Goal: Communication & Community: Answer question/provide support

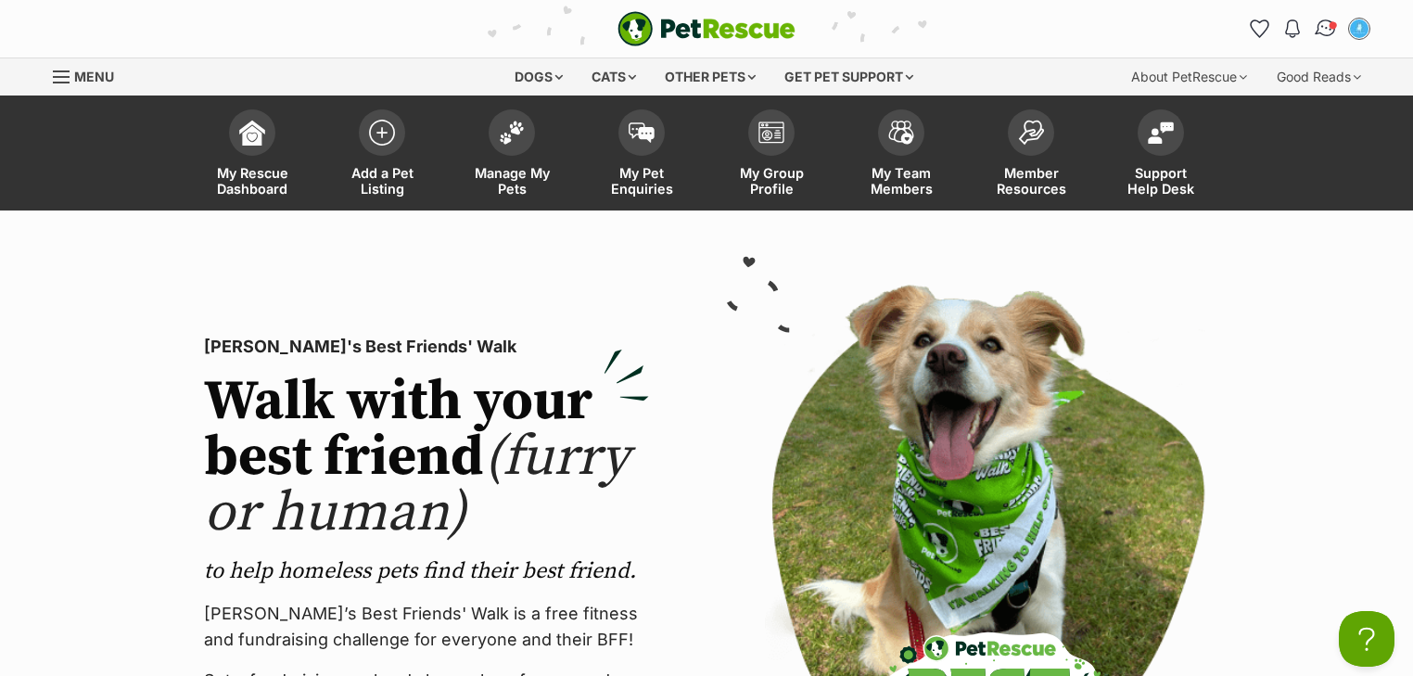
click at [1326, 28] on img "Conversations" at bounding box center [1326, 29] width 25 height 24
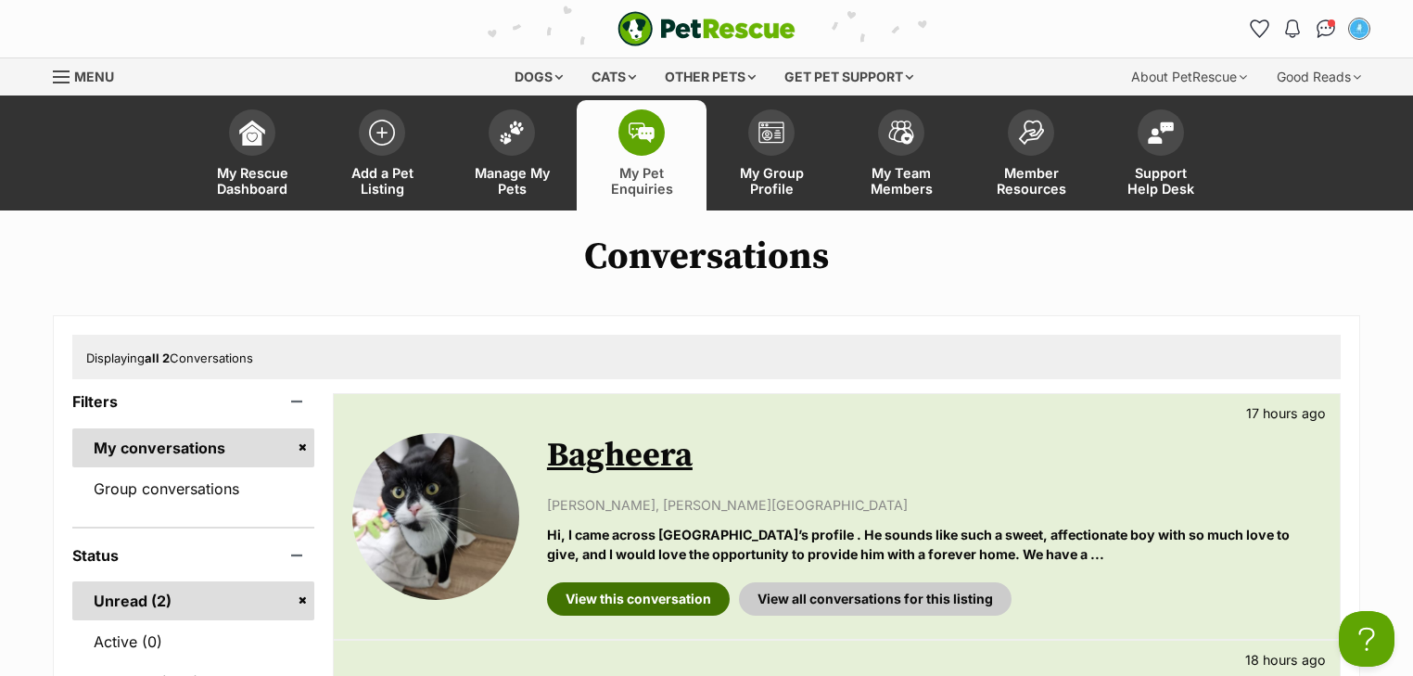
click at [644, 606] on link "View this conversation" at bounding box center [638, 598] width 183 height 33
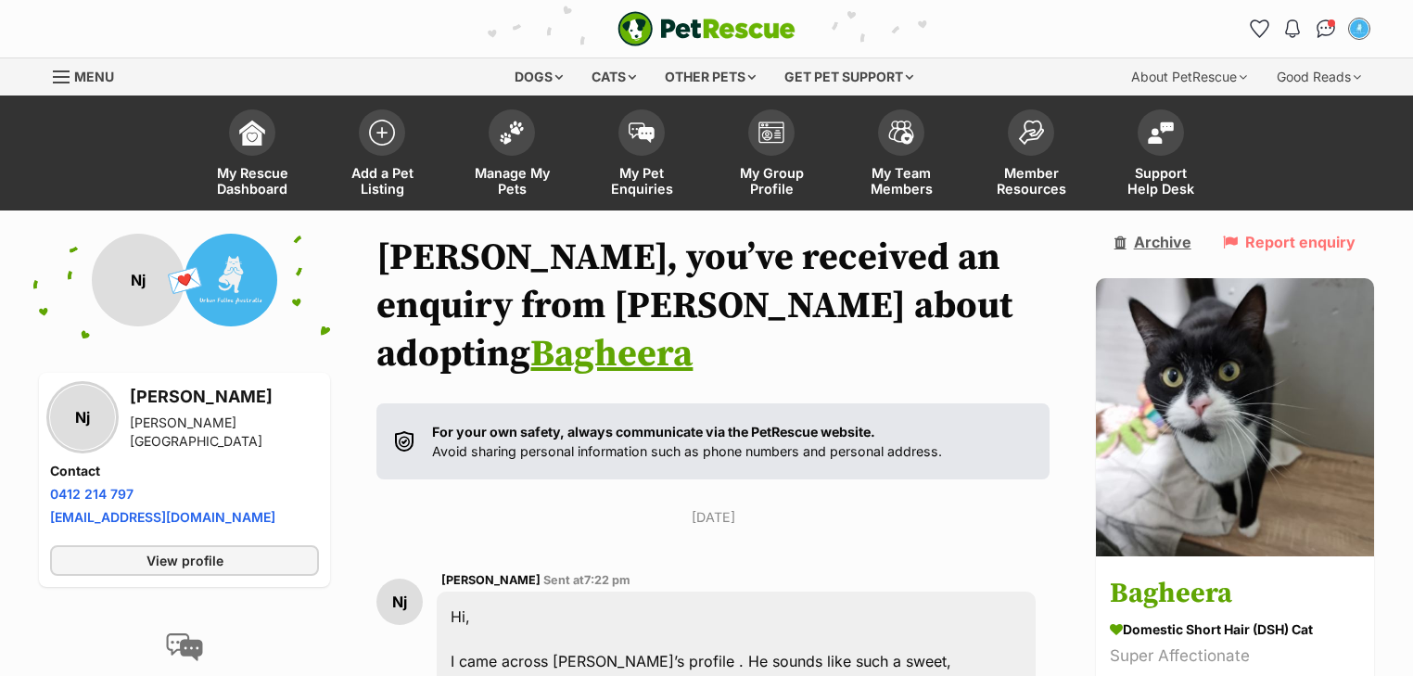
click at [1191, 245] on link "Archive" at bounding box center [1152, 242] width 77 height 17
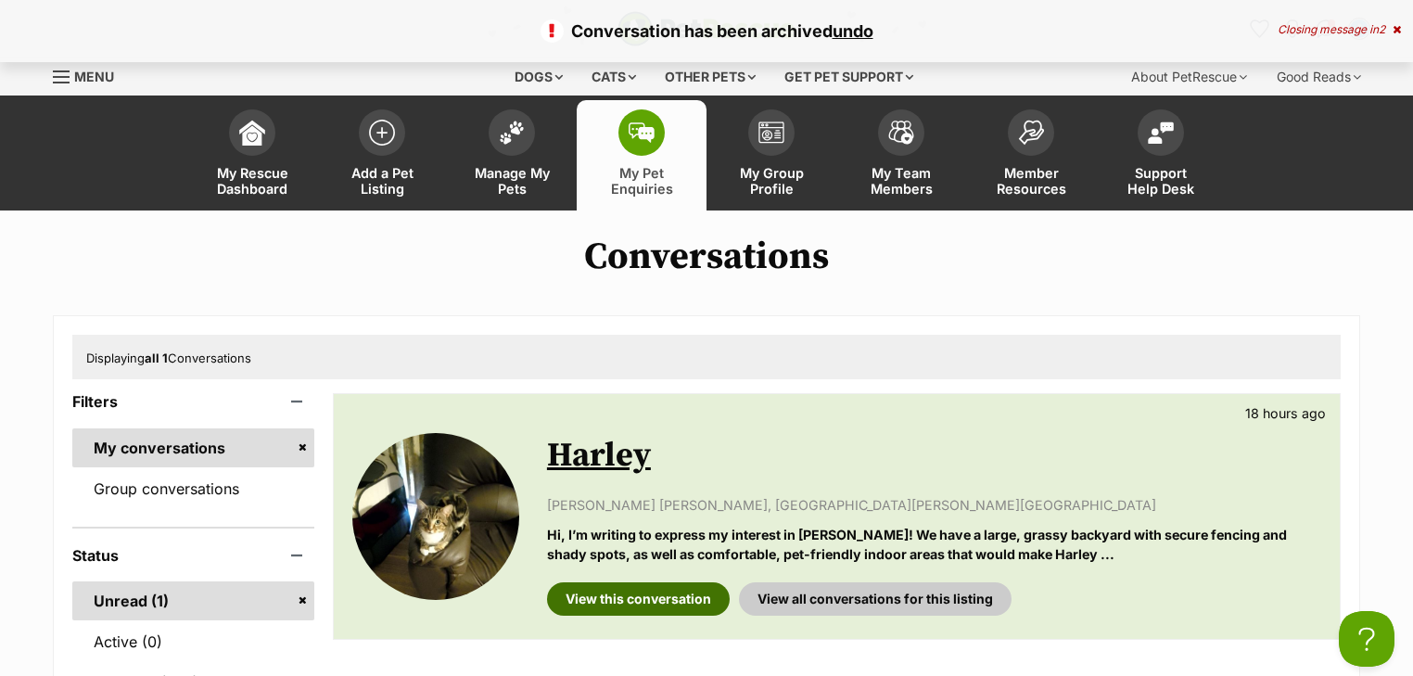
click at [627, 582] on link "View this conversation" at bounding box center [638, 598] width 183 height 33
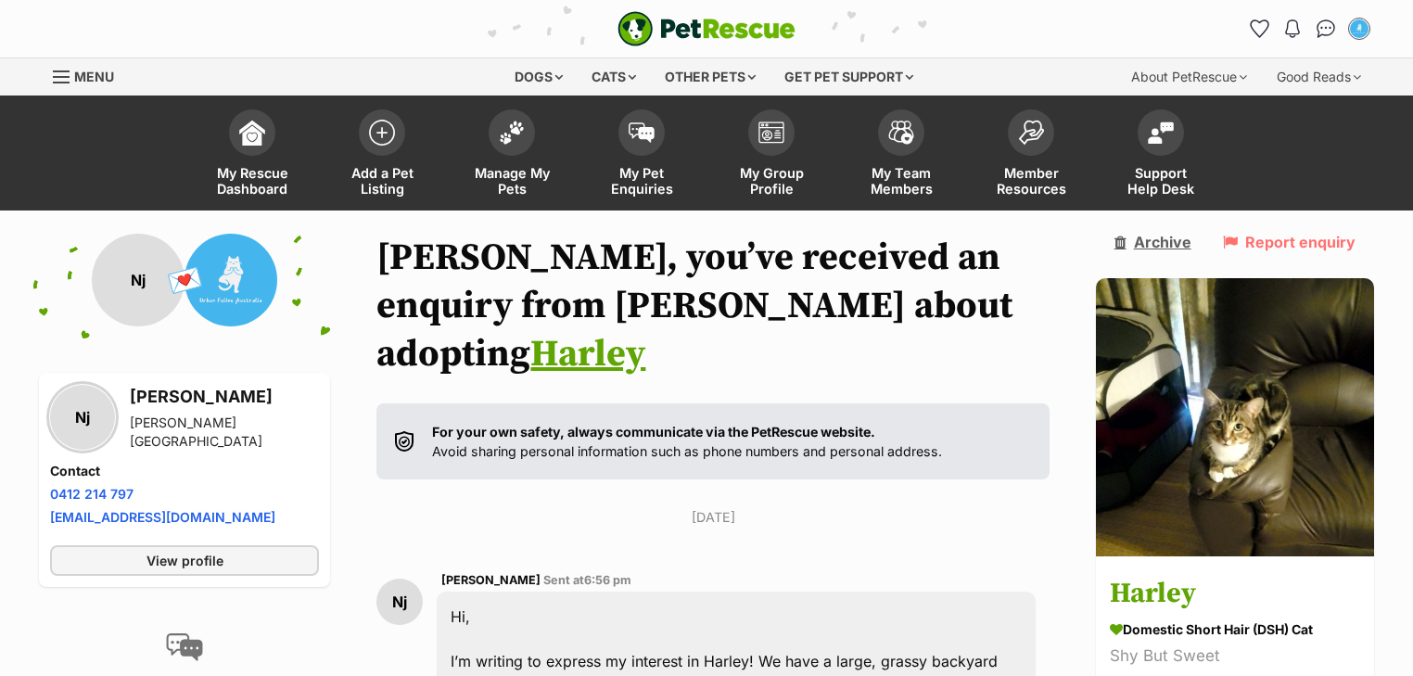
click at [1191, 245] on link "Archive" at bounding box center [1152, 242] width 77 height 17
